Goal: Communication & Community: Participate in discussion

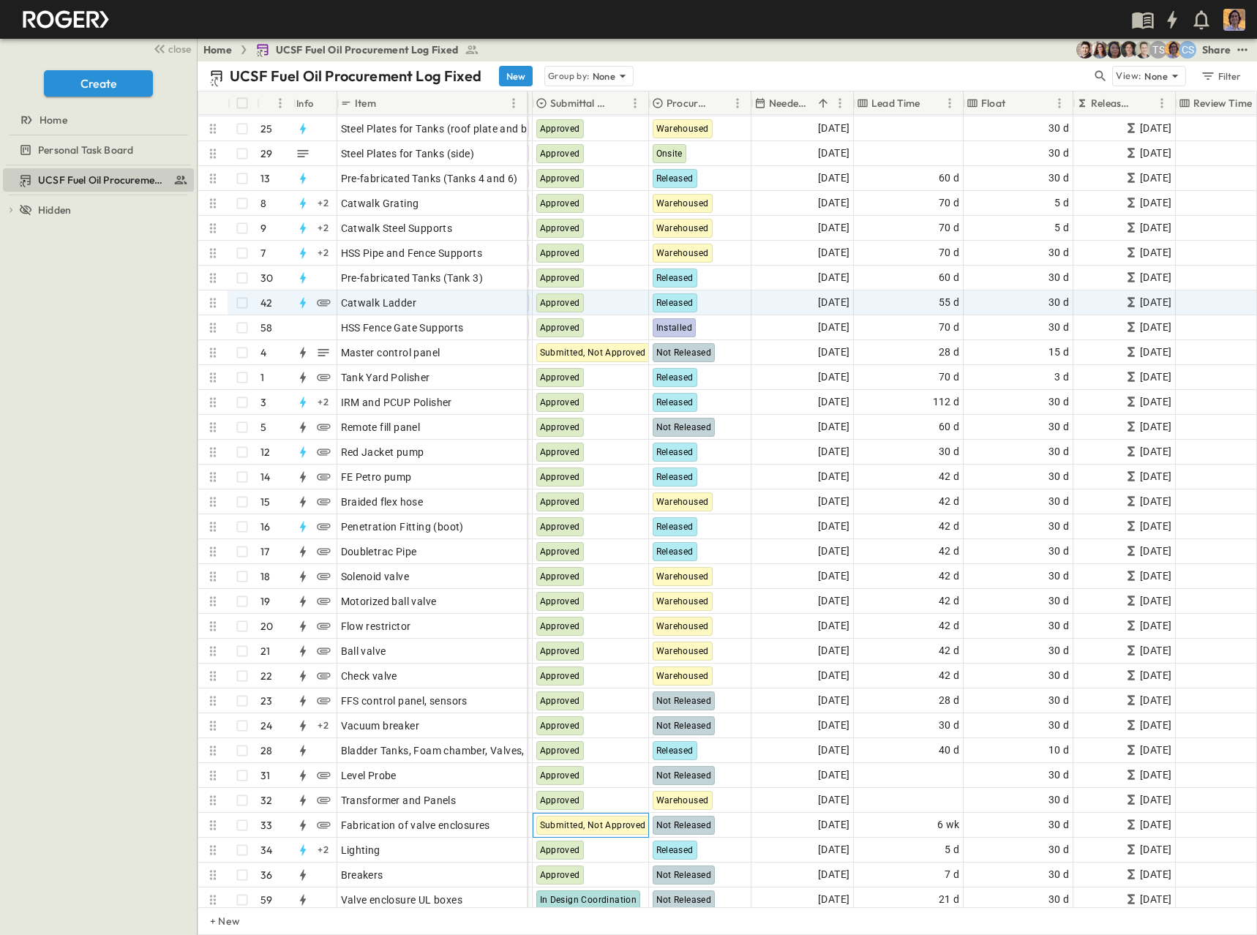
scroll to position [73, 452]
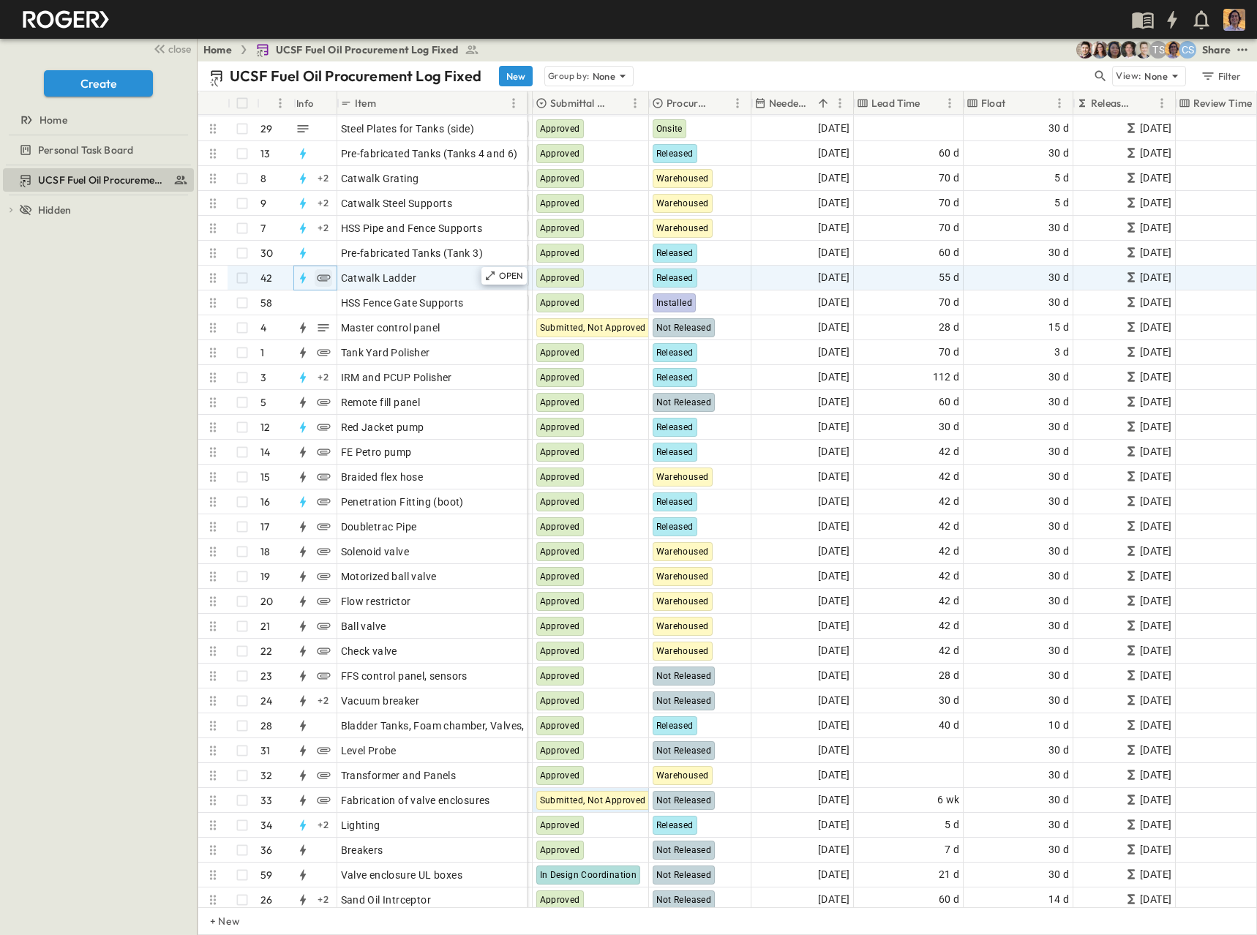
click at [324, 277] on icon "button" at bounding box center [323, 277] width 13 height 7
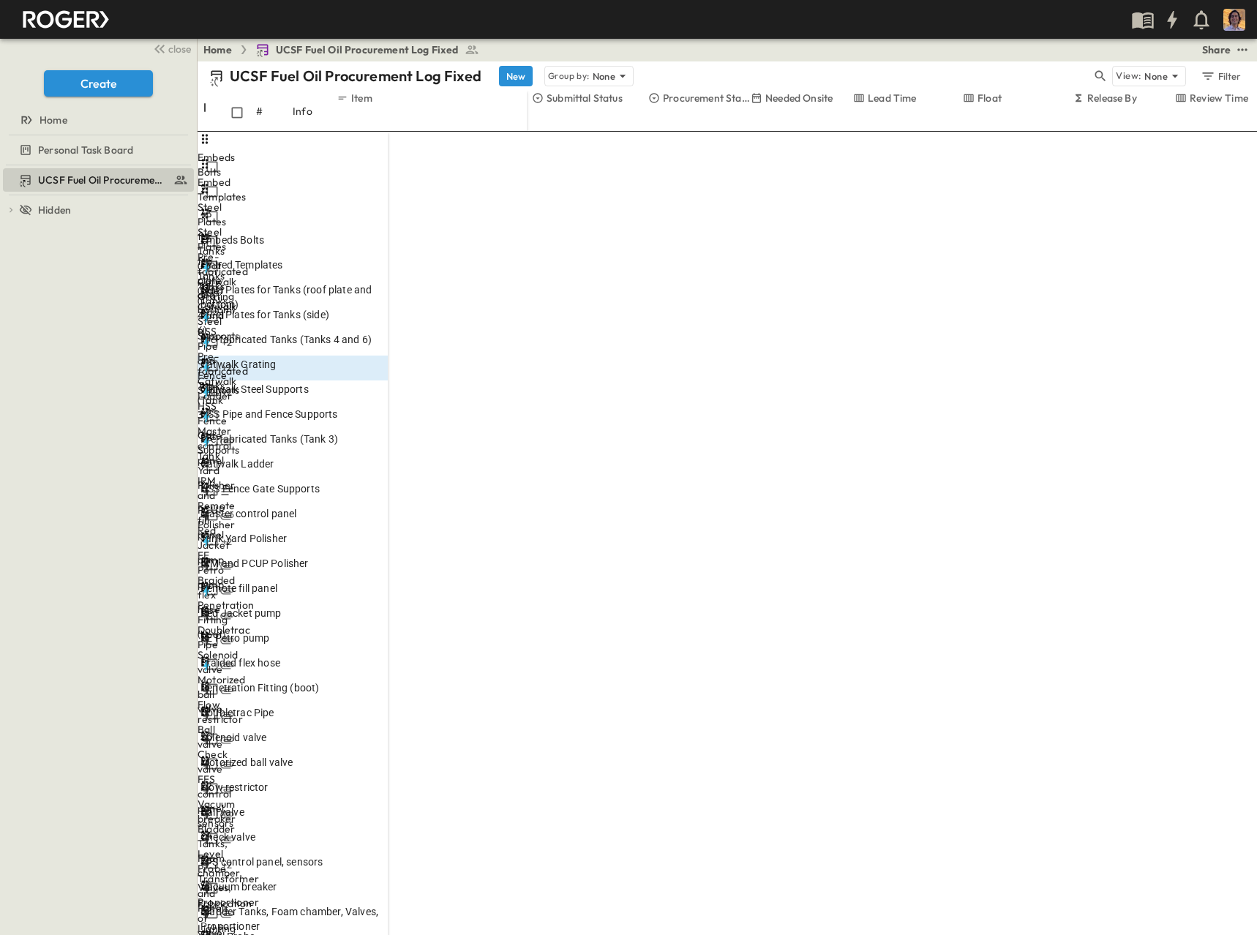
scroll to position [1, 0]
click at [538, 49] on div "Home UCSF Fuel Oil Procurement Log Fixed Share" at bounding box center [727, 49] width 1059 height 23
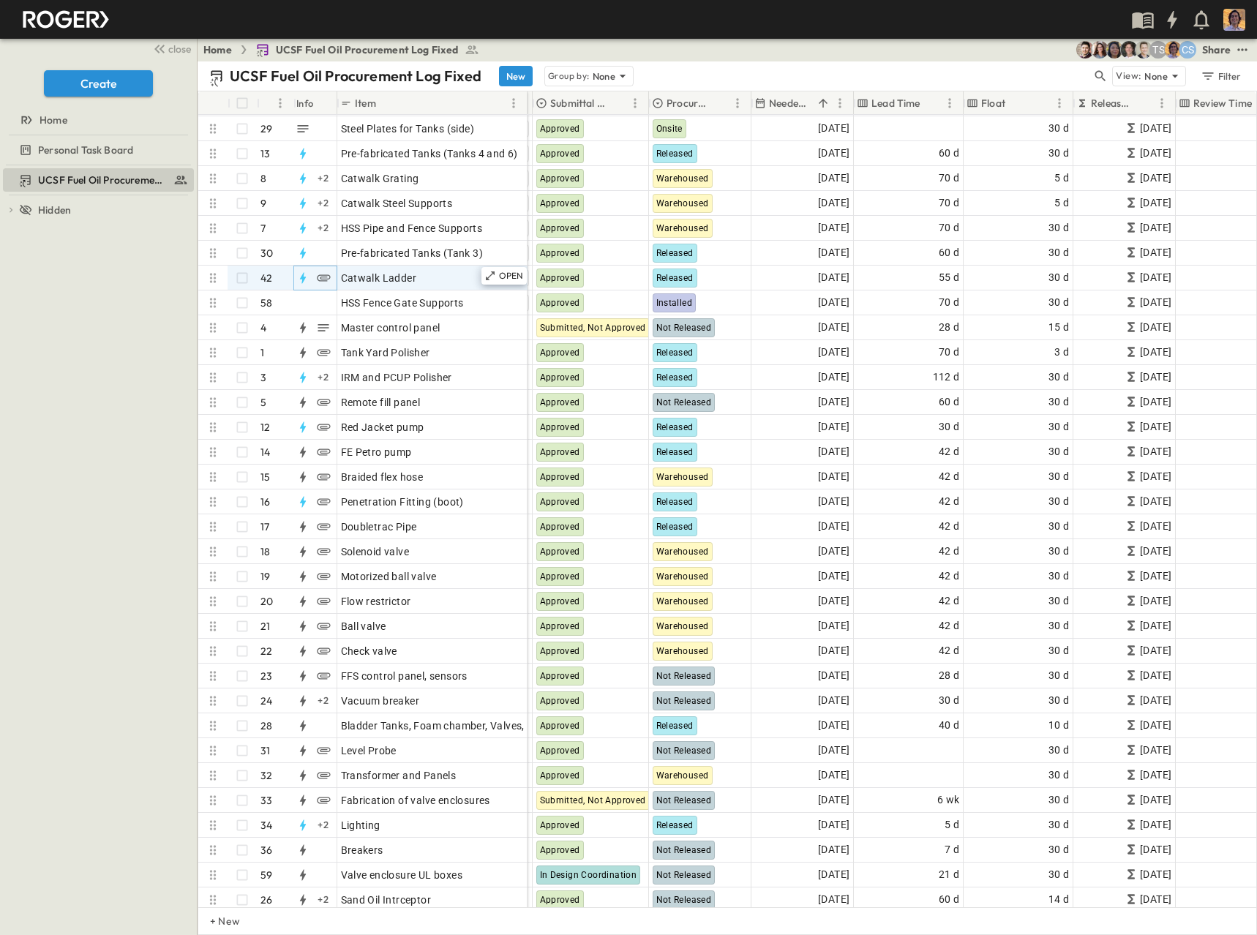
scroll to position [0, 452]
